Goal: Navigation & Orientation: Find specific page/section

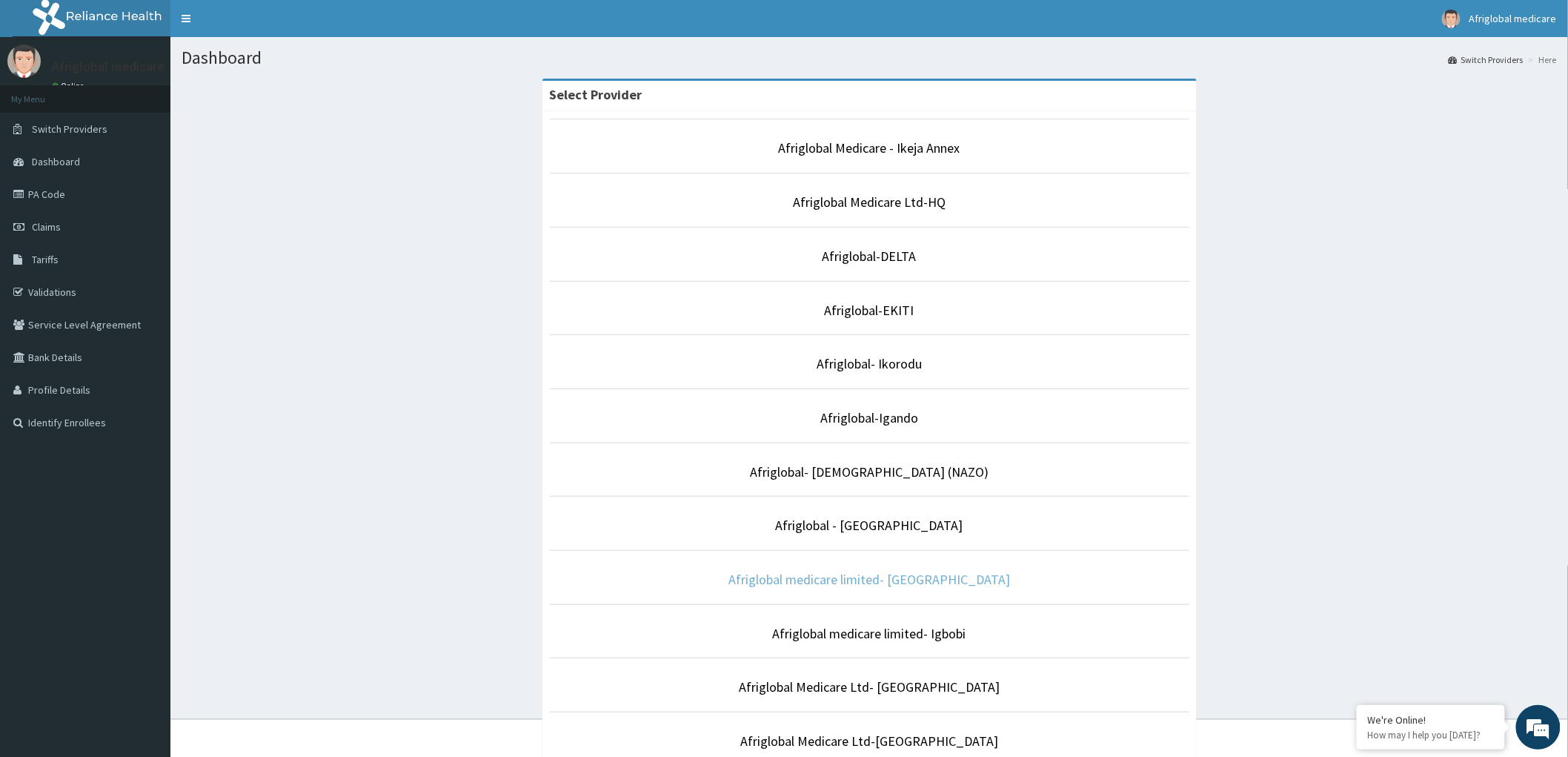
click at [847, 582] on link "Afriglobal medicare limited- [GEOGRAPHIC_DATA]" at bounding box center [869, 580] width 282 height 17
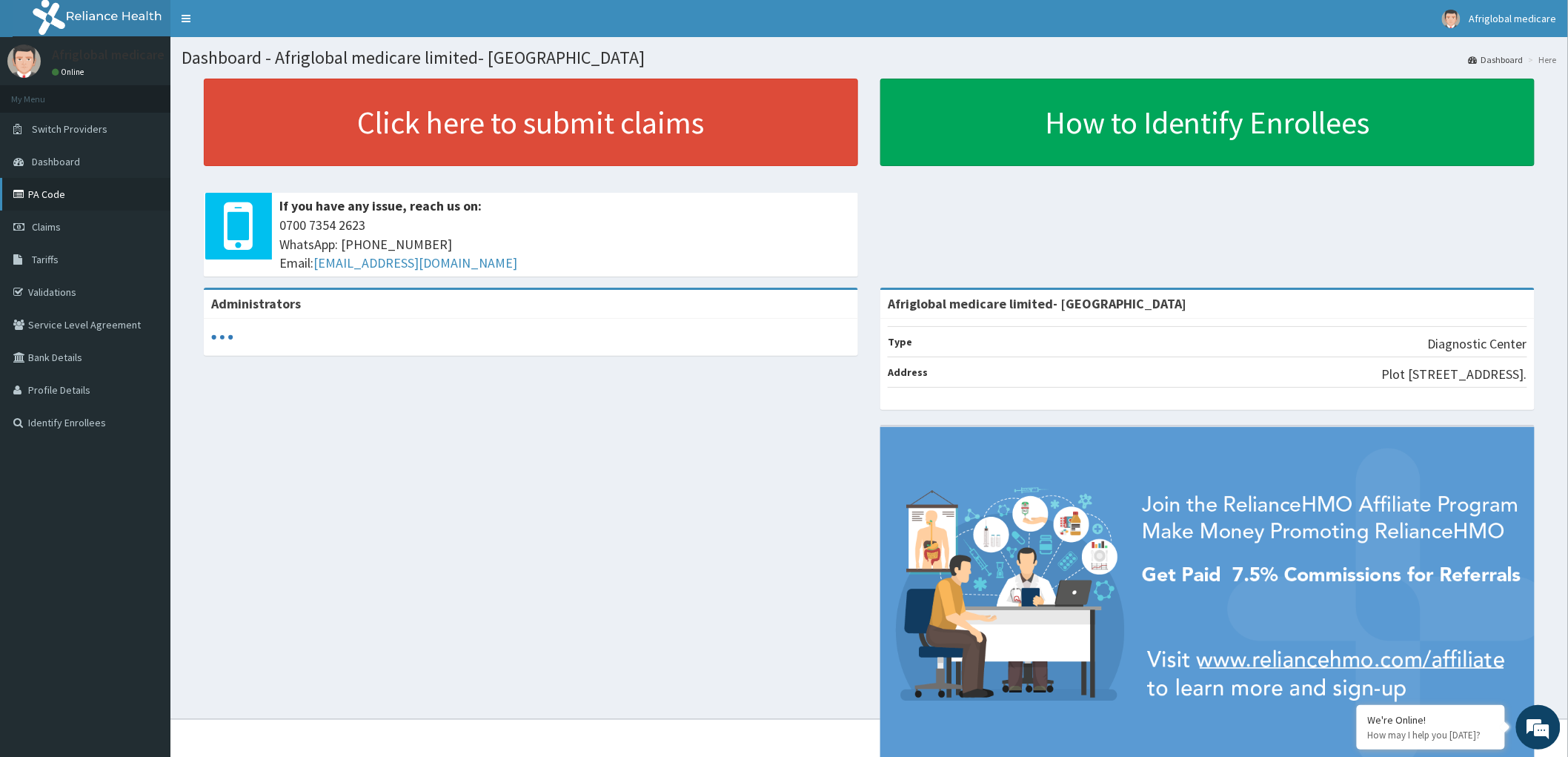
click at [70, 194] on link "PA Code" at bounding box center [85, 195] width 170 height 33
